Goal: Task Accomplishment & Management: Manage account settings

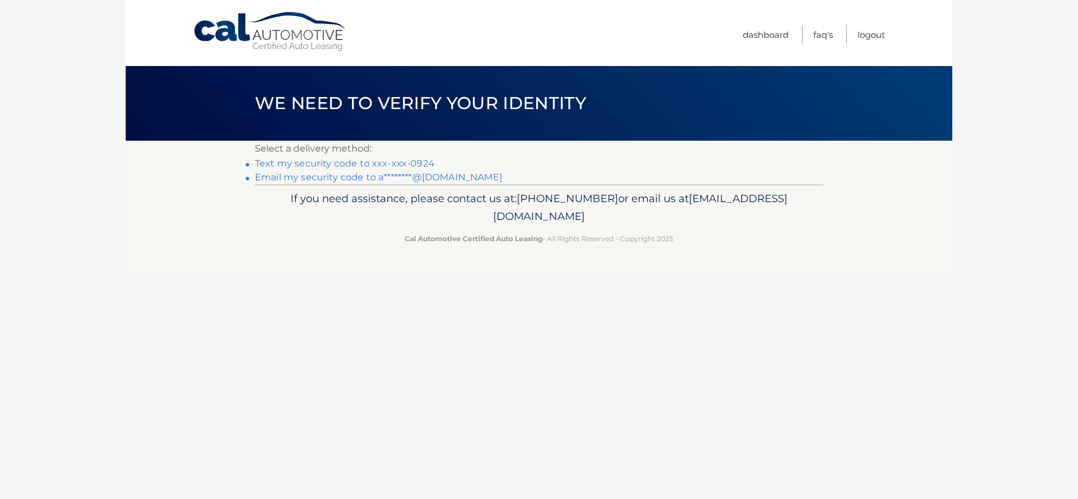
click at [354, 176] on link "Email my security code to a********@[DOMAIN_NAME]" at bounding box center [378, 177] width 247 height 11
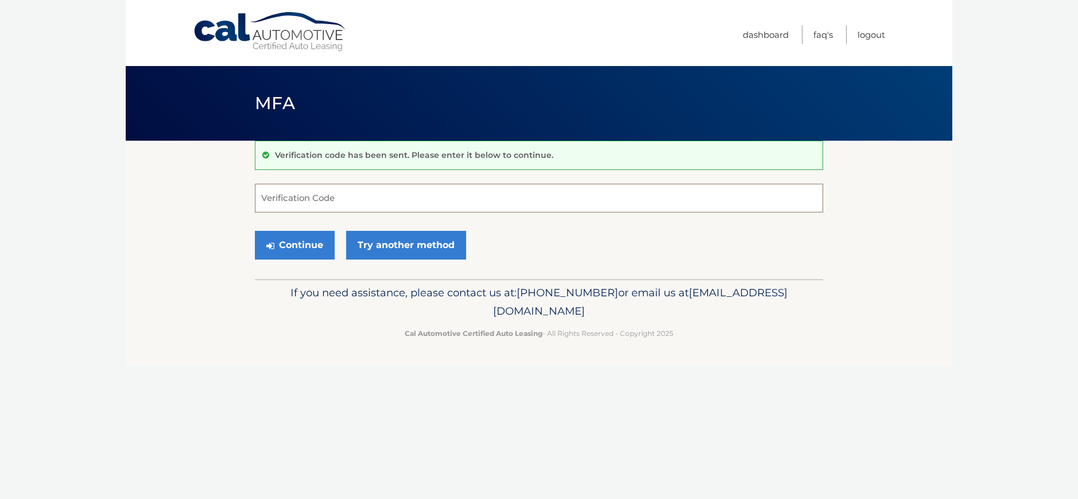
click at [335, 202] on input "Verification Code" at bounding box center [539, 198] width 568 height 29
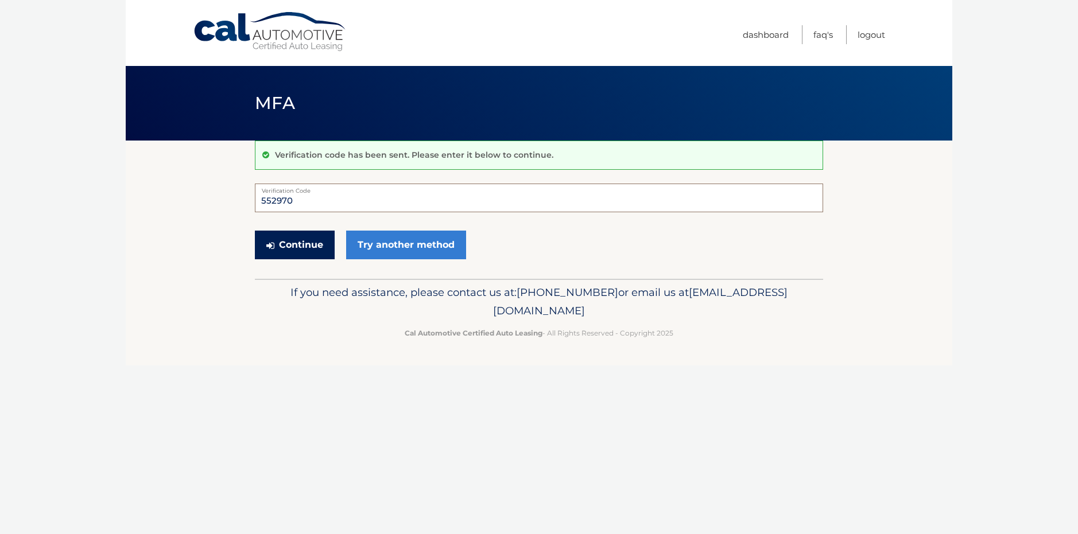
type input "552970"
click at [290, 240] on button "Continue" at bounding box center [295, 245] width 80 height 29
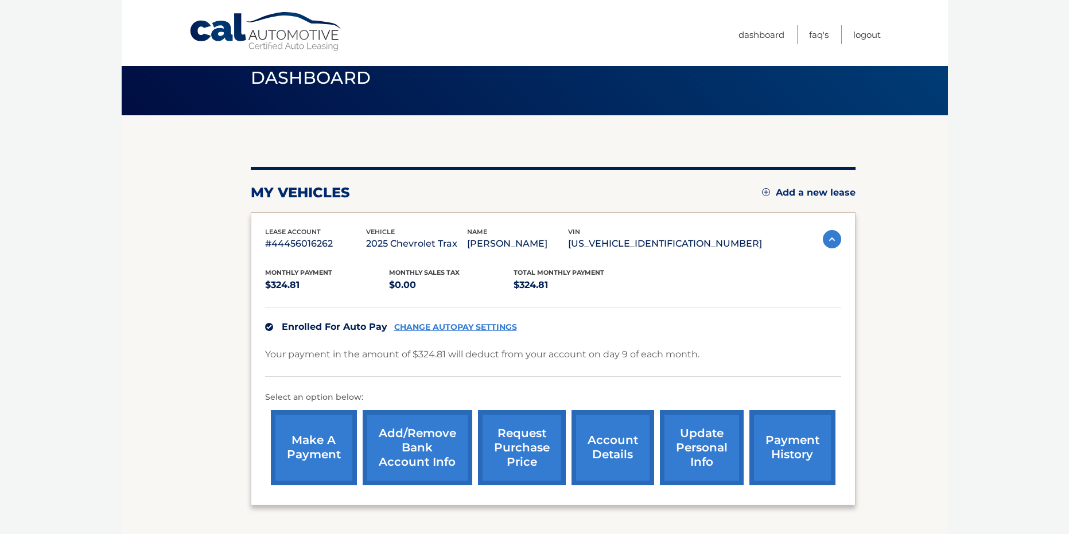
scroll to position [57, 0]
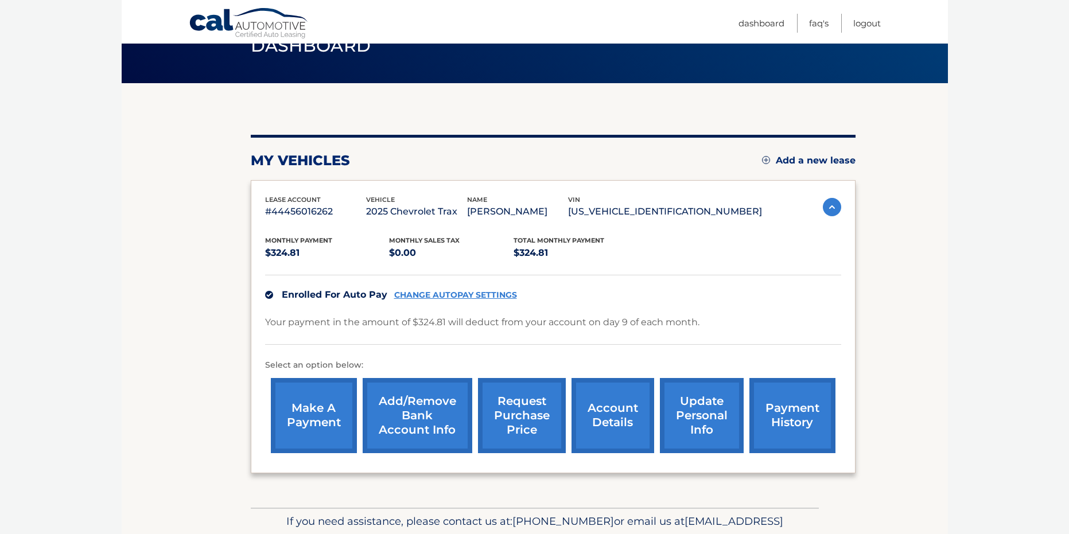
click at [490, 291] on link "CHANGE AUTOPAY SETTINGS" at bounding box center [455, 295] width 123 height 10
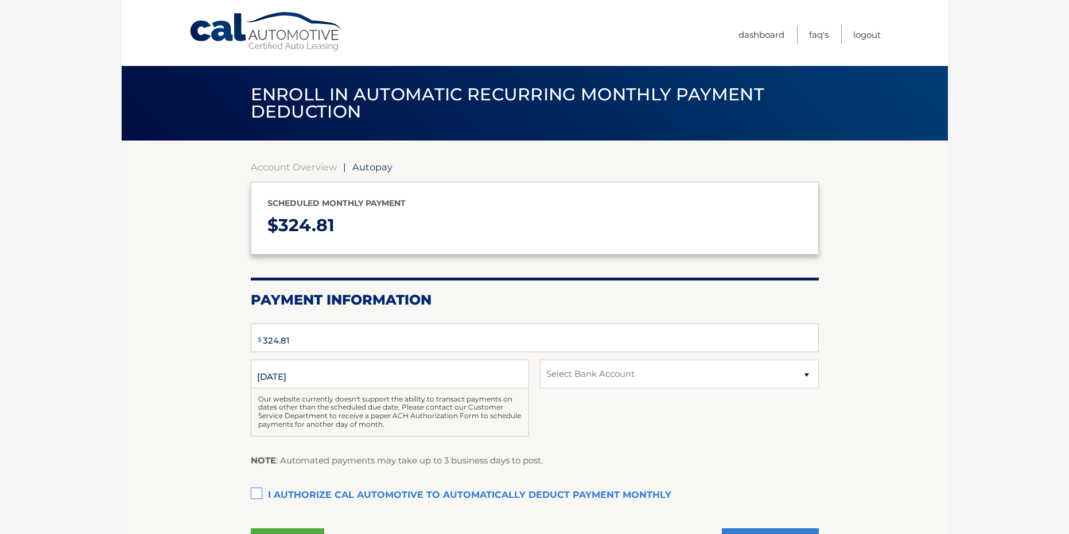
select select "ZDcwNmM3Y2QtZDNmNS00YzUyLWE4MmEtYzAwMjMyMzdmN2Yz"
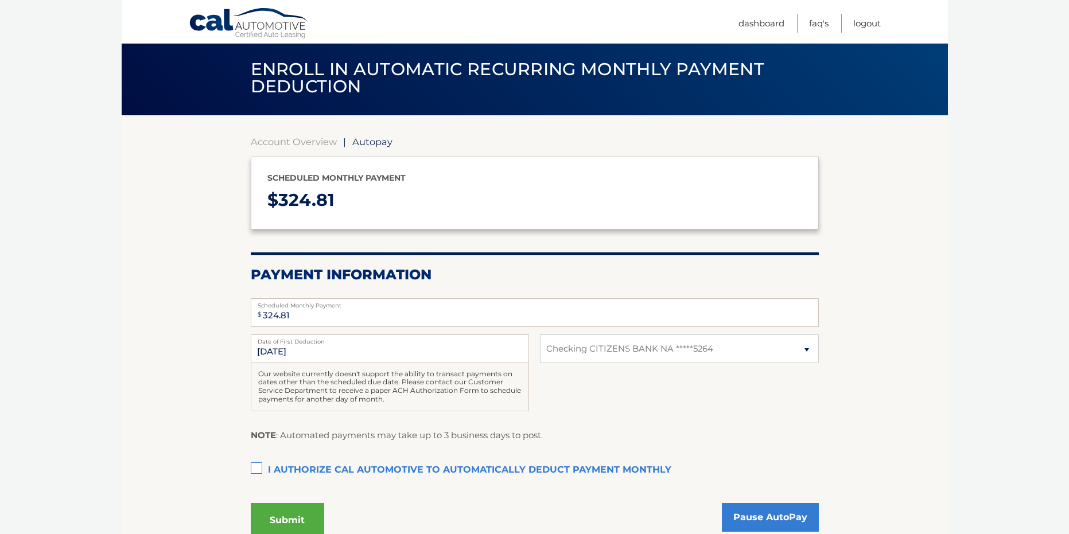
scroll to position [57, 0]
